Goal: Information Seeking & Learning: Find specific fact

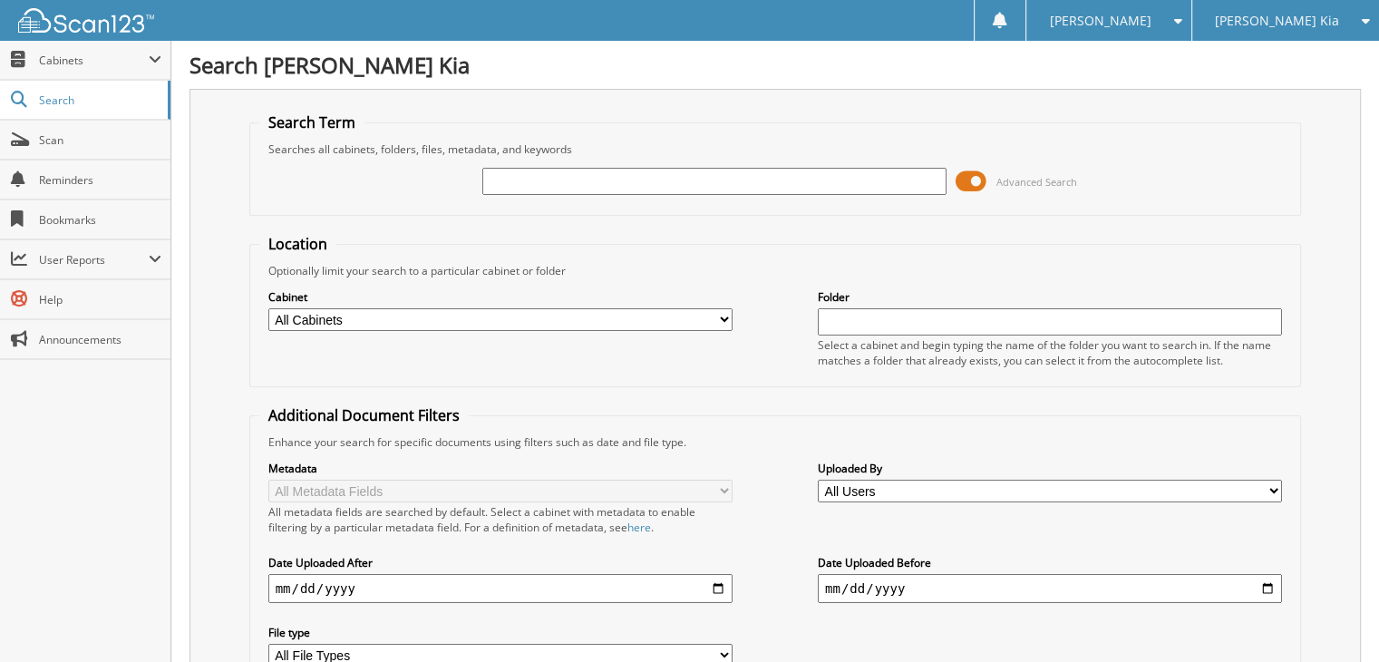
click at [681, 181] on input "text" at bounding box center [714, 181] width 464 height 27
drag, startPoint x: 681, startPoint y: 181, endPoint x: 1230, endPoint y: 433, distance: 603.4
click at [1230, 434] on div "Enhance your search for specific documents using filters such as date and file …" at bounding box center [775, 441] width 1033 height 15
click at [663, 180] on input "text" at bounding box center [714, 181] width 464 height 27
type input "5xyk33af2pg118818"
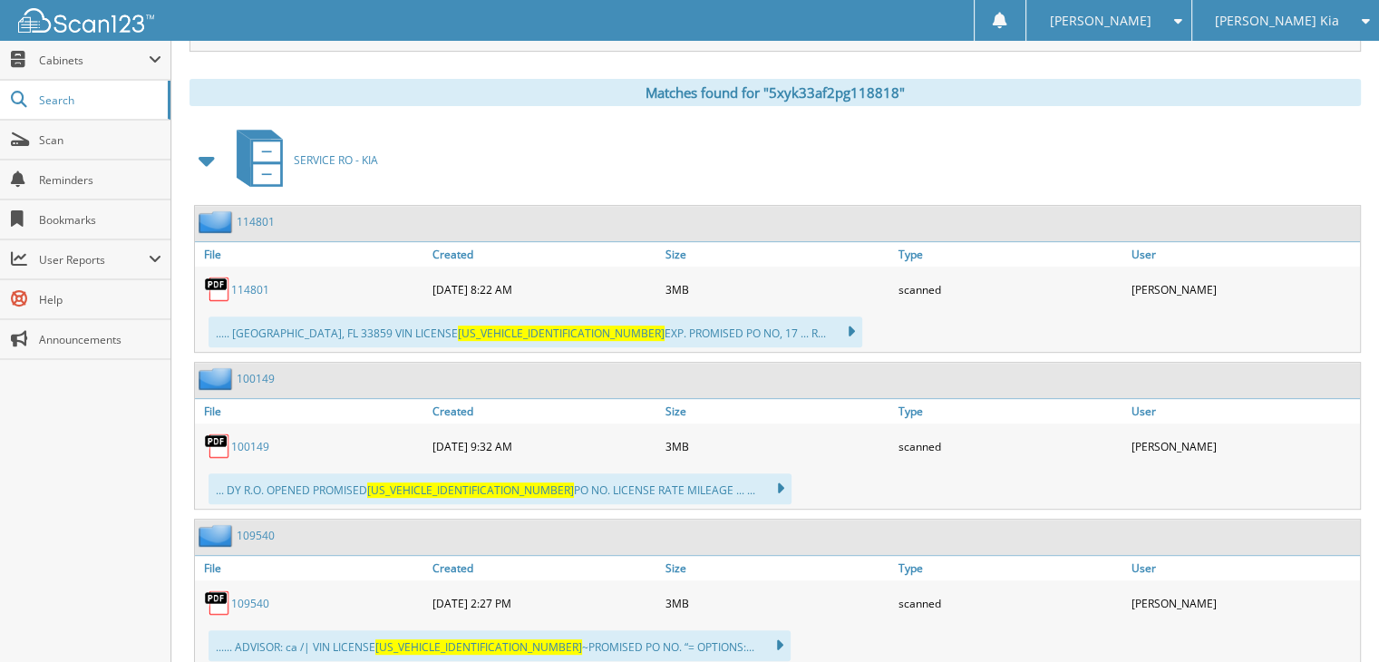
scroll to position [725, 0]
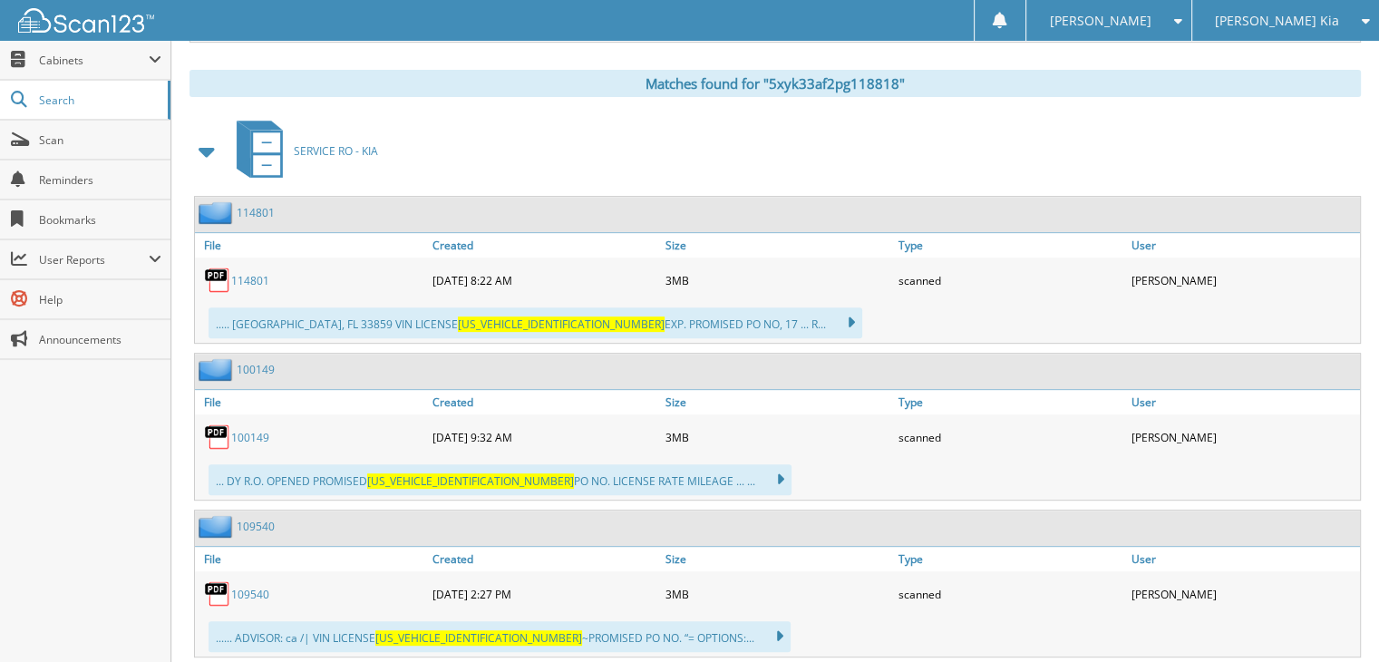
click at [246, 273] on link "114801" at bounding box center [250, 280] width 38 height 15
click at [258, 205] on link "114801" at bounding box center [256, 212] width 38 height 15
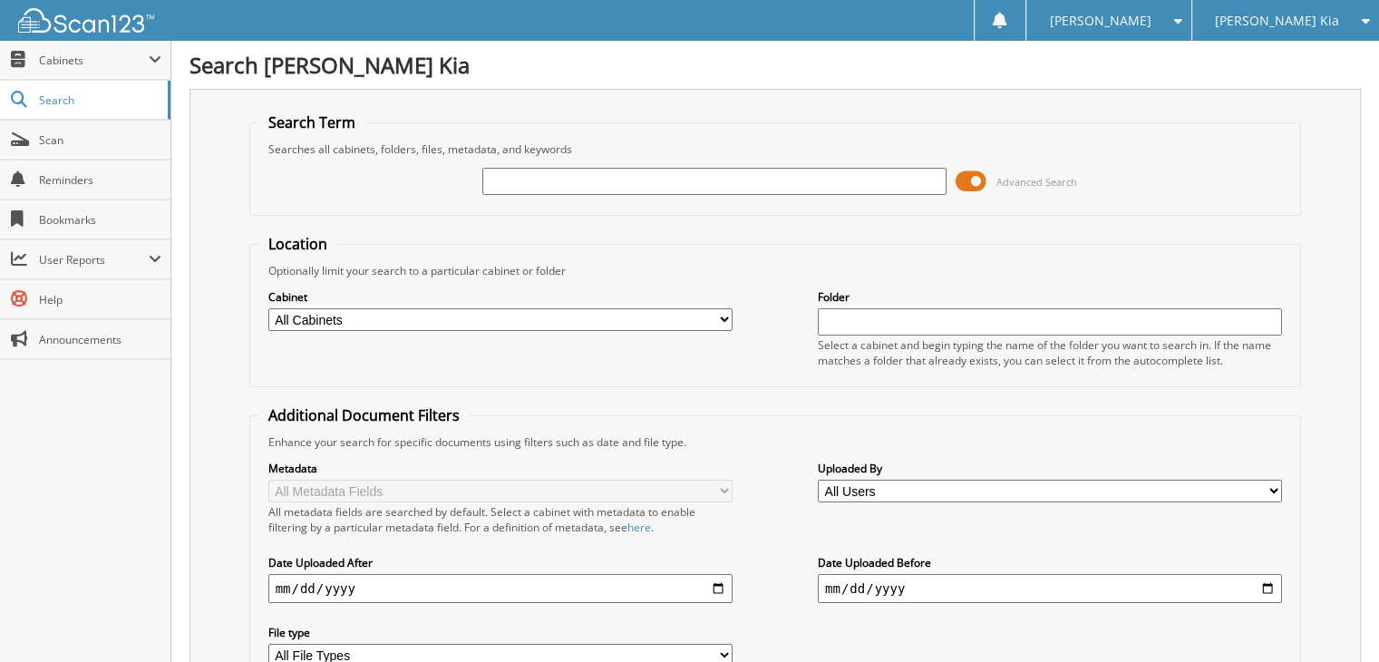
click at [674, 189] on input "text" at bounding box center [714, 181] width 464 height 27
type input "125893"
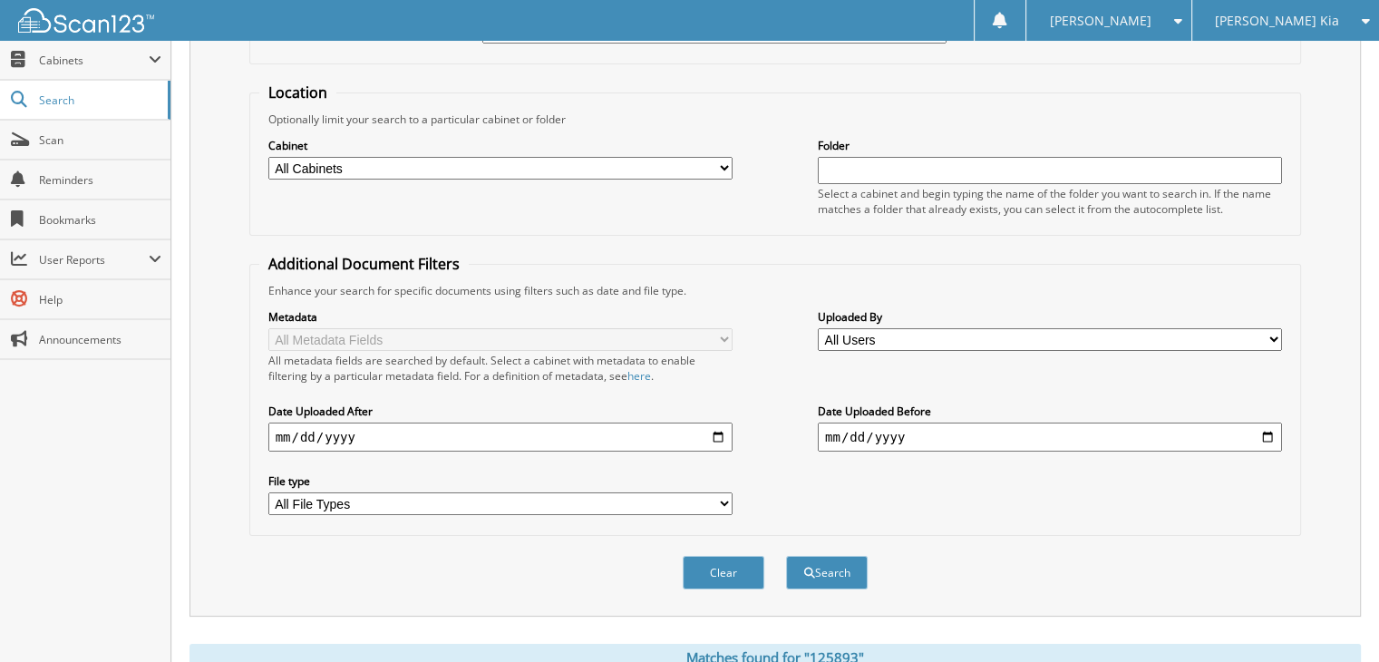
scroll to position [209, 0]
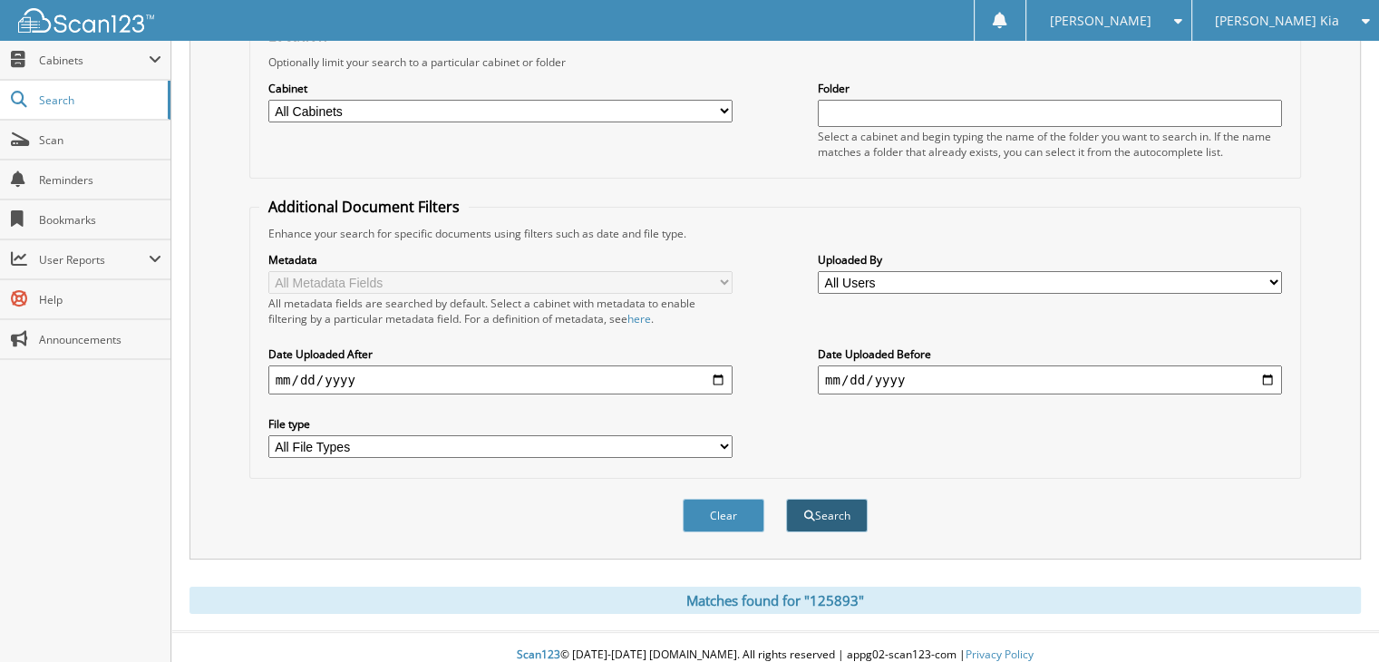
click at [841, 503] on button "Search" at bounding box center [827, 516] width 82 height 34
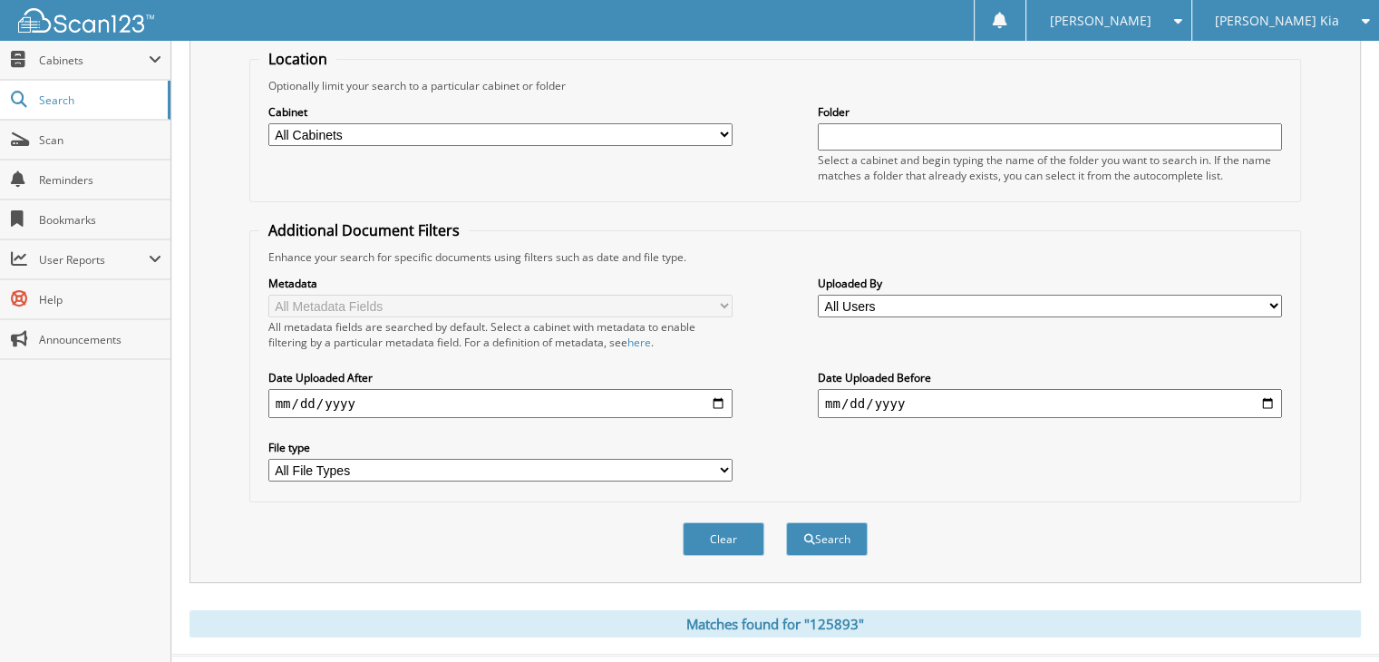
scroll to position [209, 0]
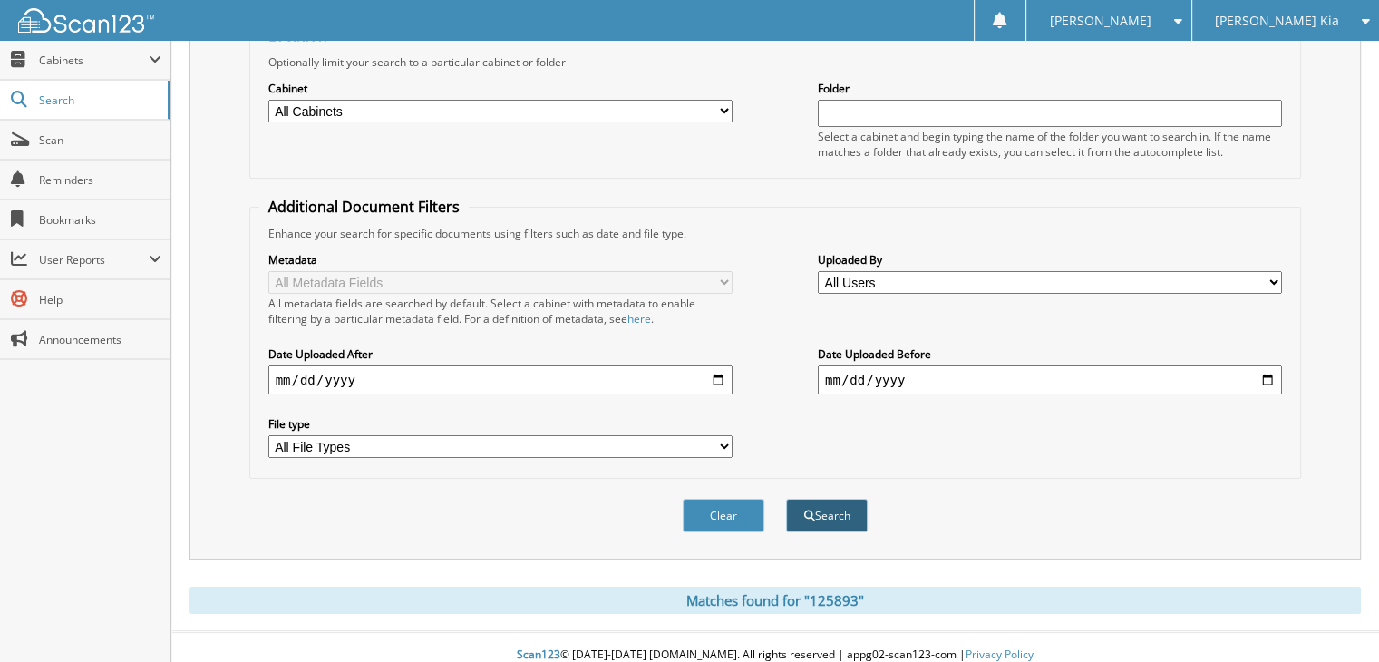
click at [822, 499] on button "Search" at bounding box center [827, 516] width 82 height 34
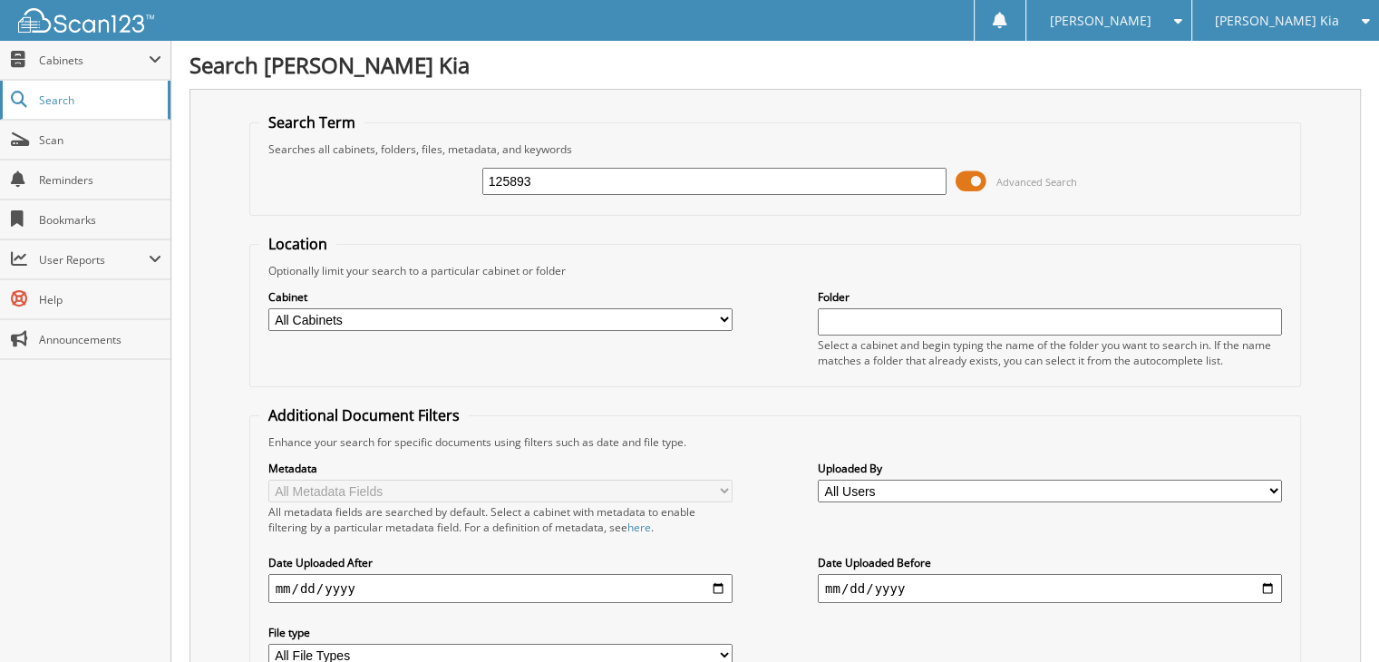
click at [62, 93] on span "Search" at bounding box center [99, 99] width 120 height 15
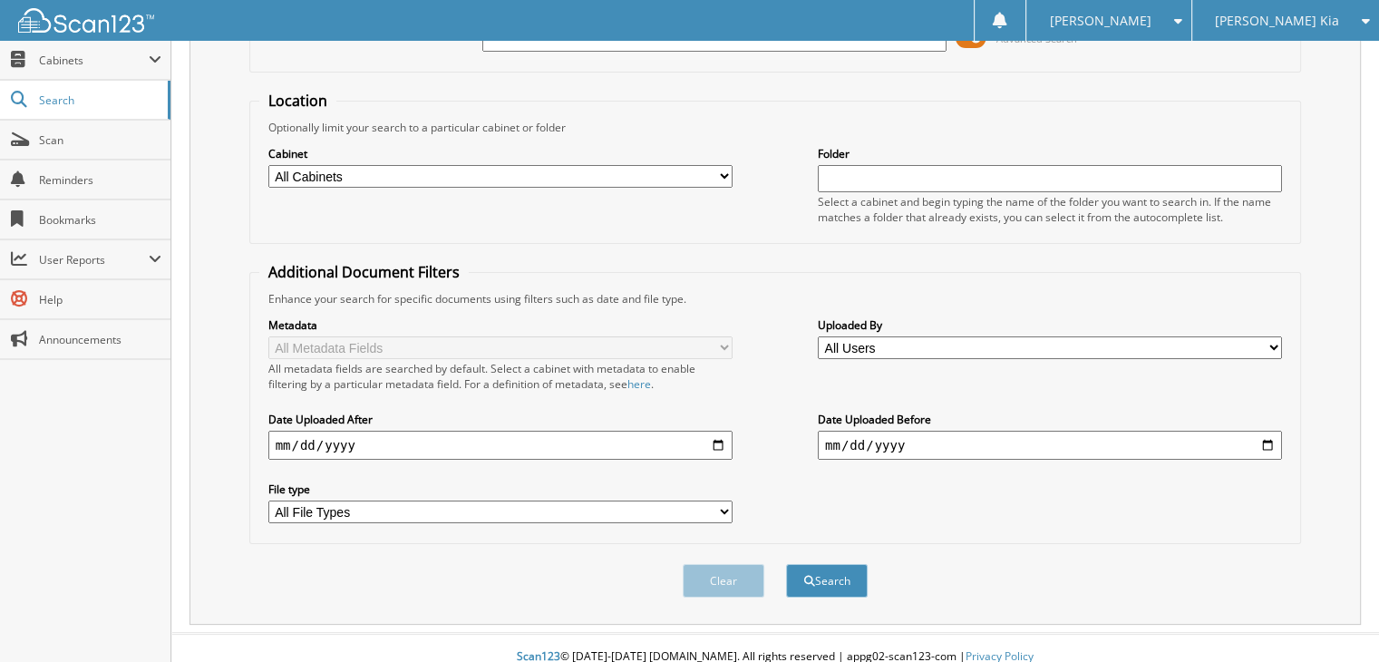
scroll to position [145, 0]
click at [833, 562] on button "Search" at bounding box center [827, 579] width 82 height 34
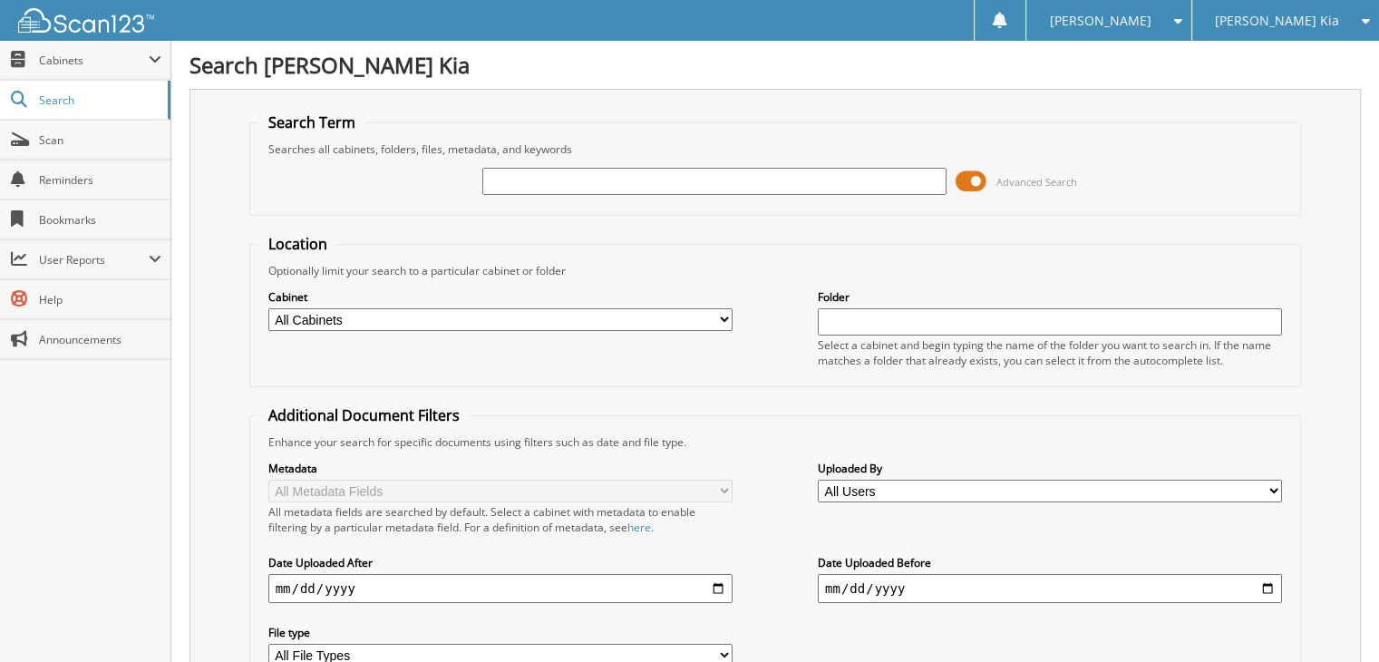
click at [569, 185] on input "text" at bounding box center [714, 181] width 464 height 27
paste input "125893"
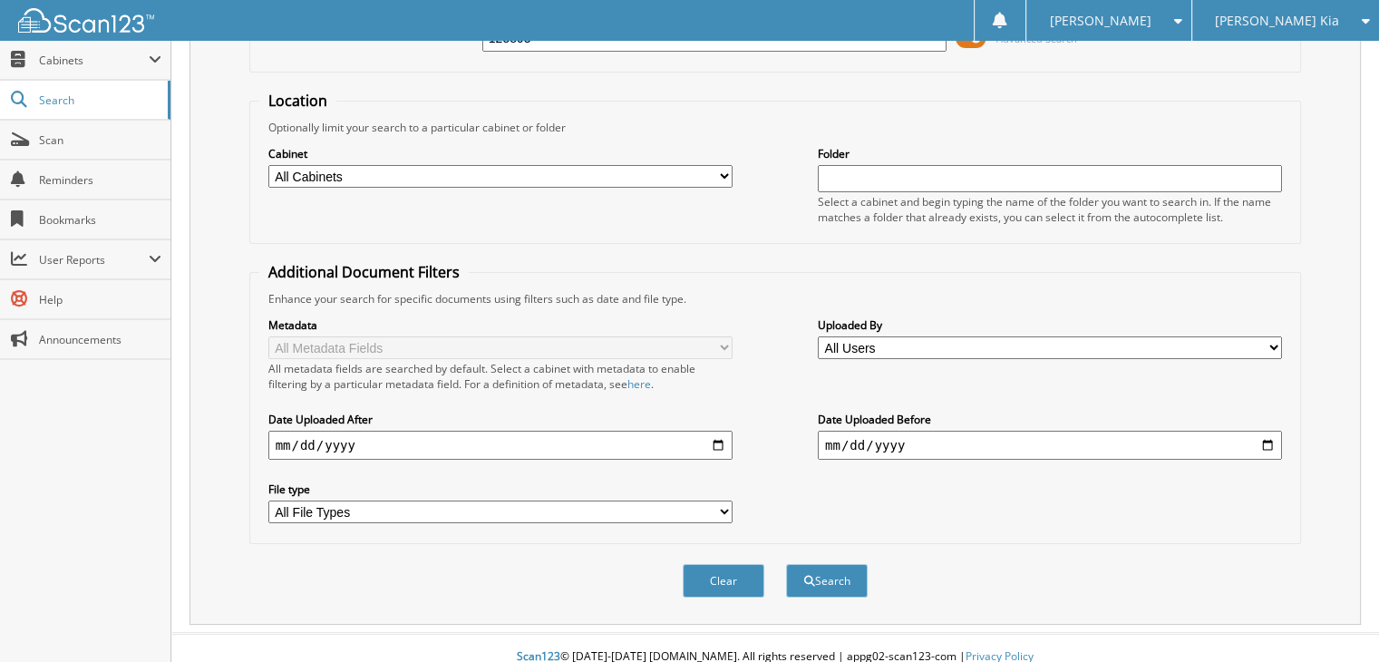
scroll to position [145, 0]
type input "125893"
click at [820, 563] on button "Search" at bounding box center [827, 579] width 82 height 34
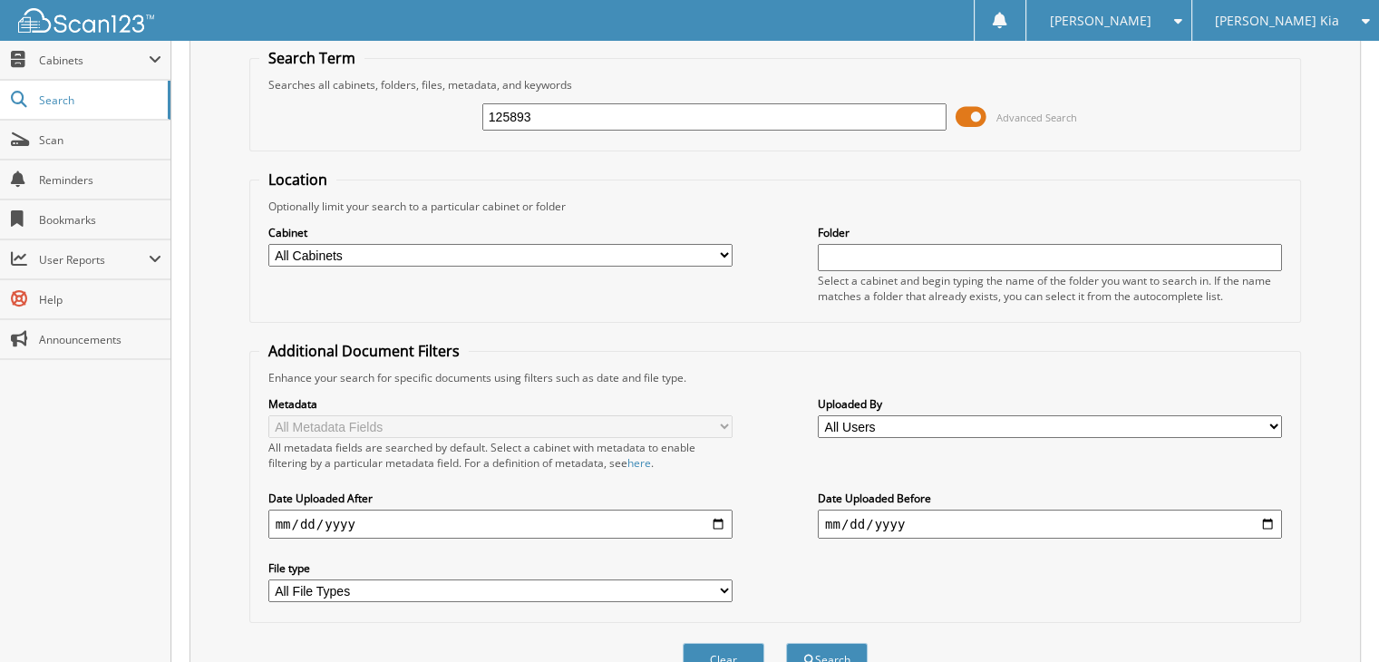
scroll to position [209, 0]
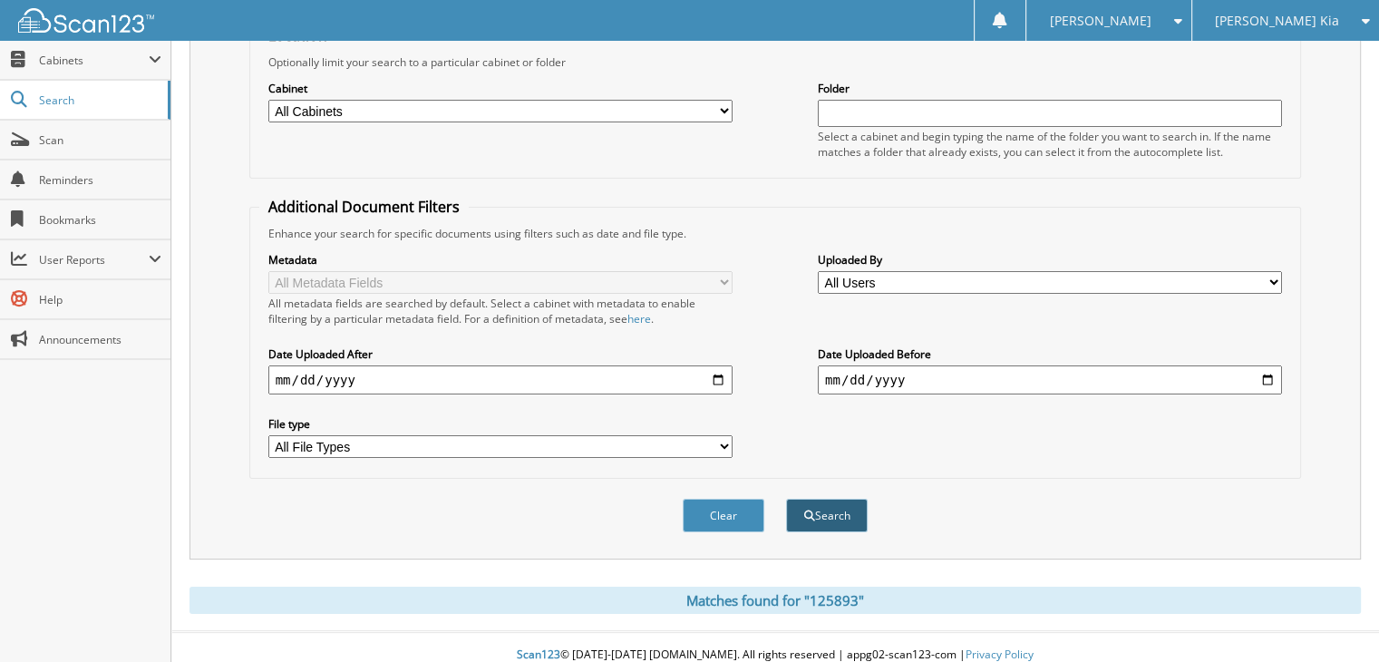
click at [823, 503] on button "Search" at bounding box center [827, 516] width 82 height 34
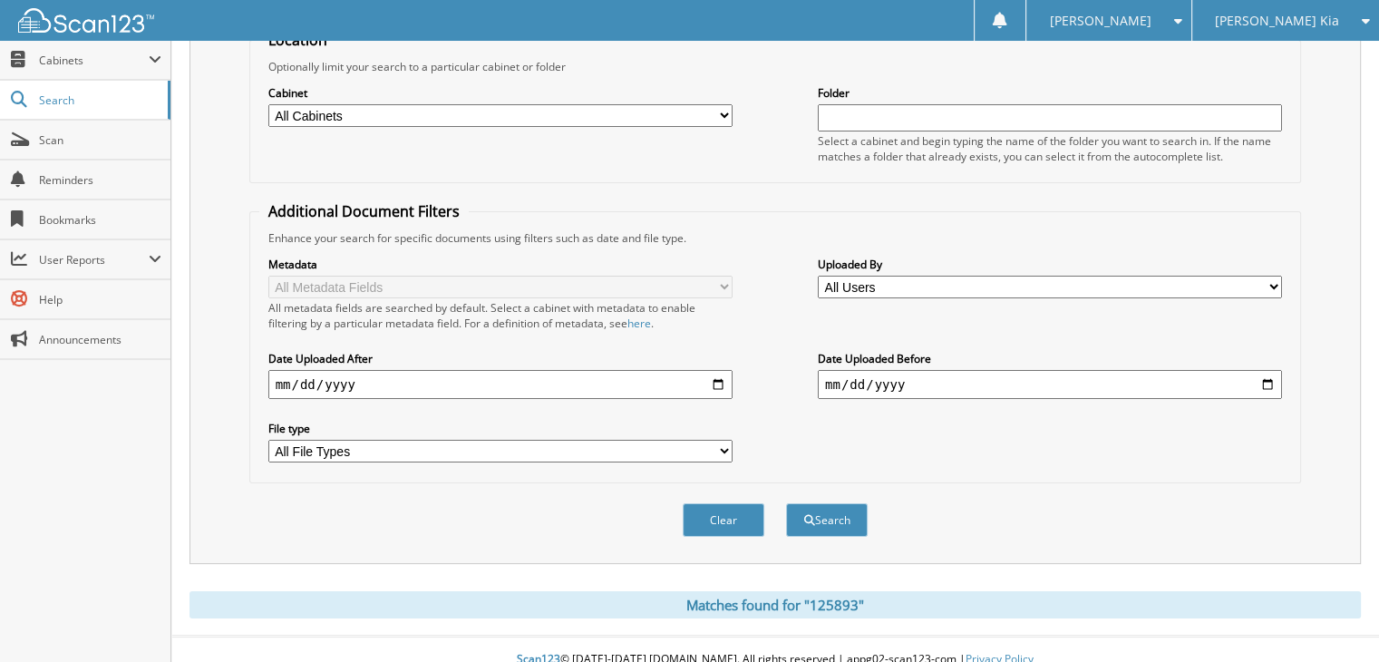
scroll to position [209, 0]
